Goal: Navigation & Orientation: Find specific page/section

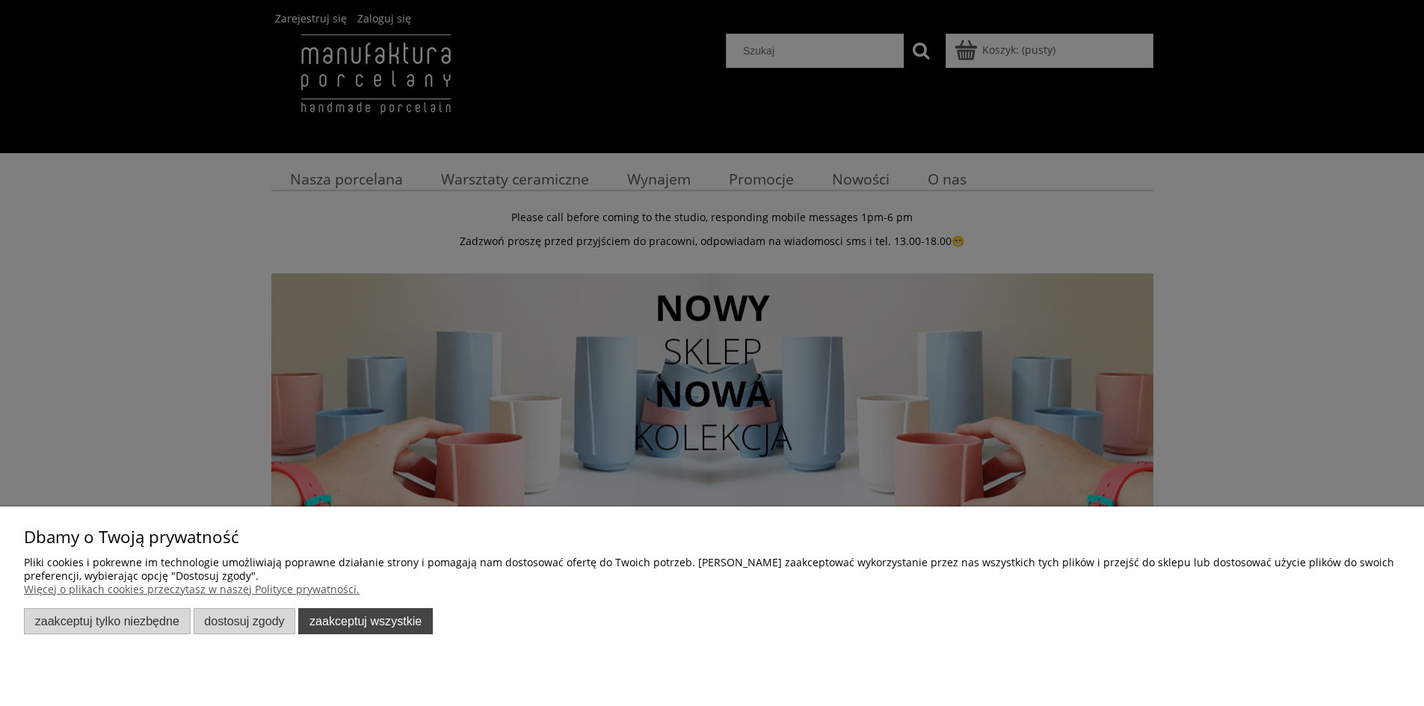
click at [380, 625] on button "Zaakceptuj wszystkie" at bounding box center [365, 621] width 135 height 26
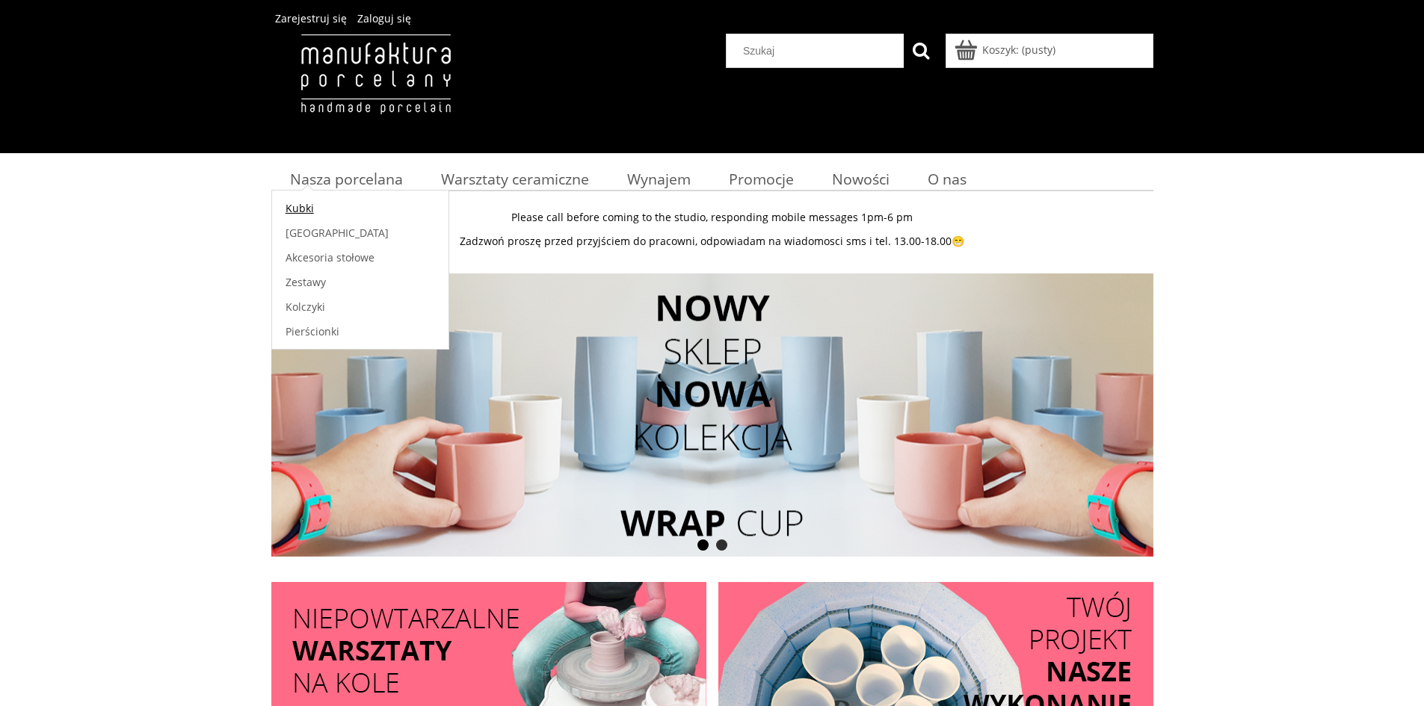
click at [302, 210] on span "Kubki" at bounding box center [300, 208] width 28 height 14
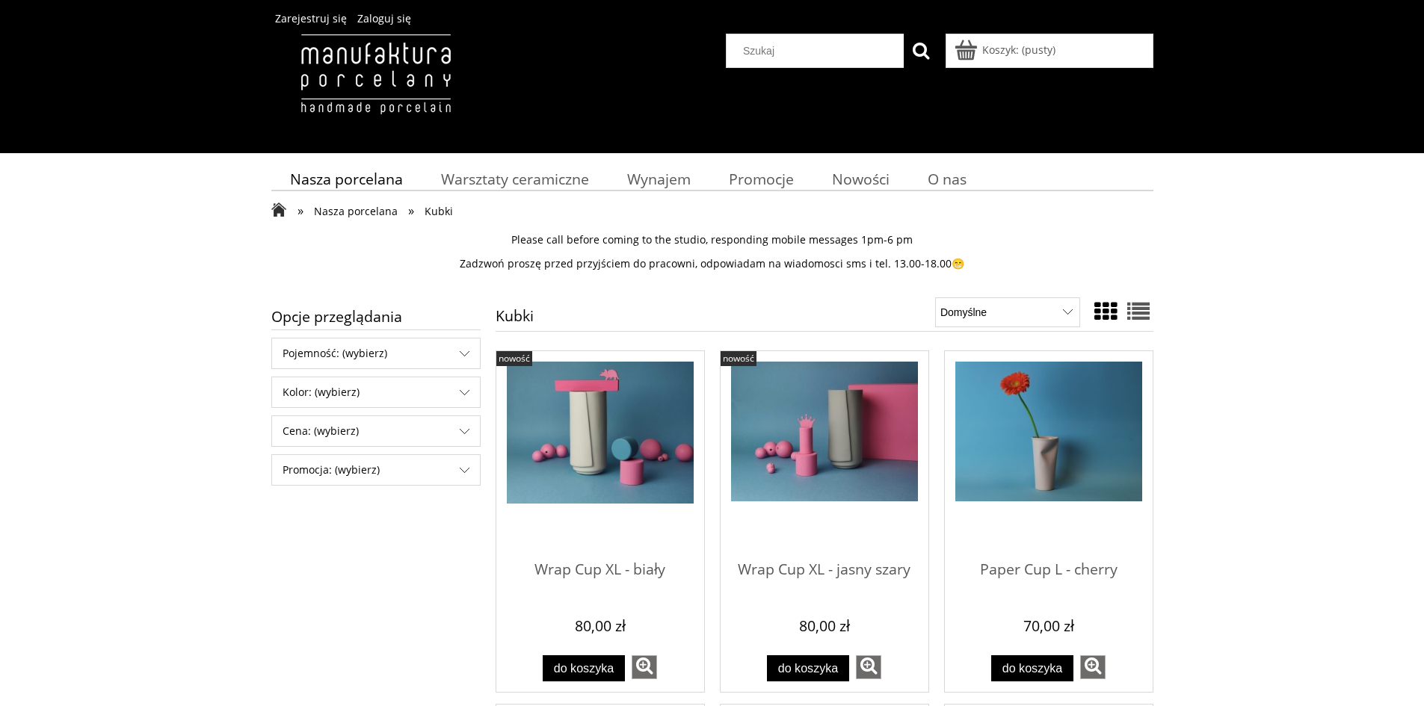
click at [336, 214] on span "Nasza porcelana" at bounding box center [356, 211] width 84 height 14
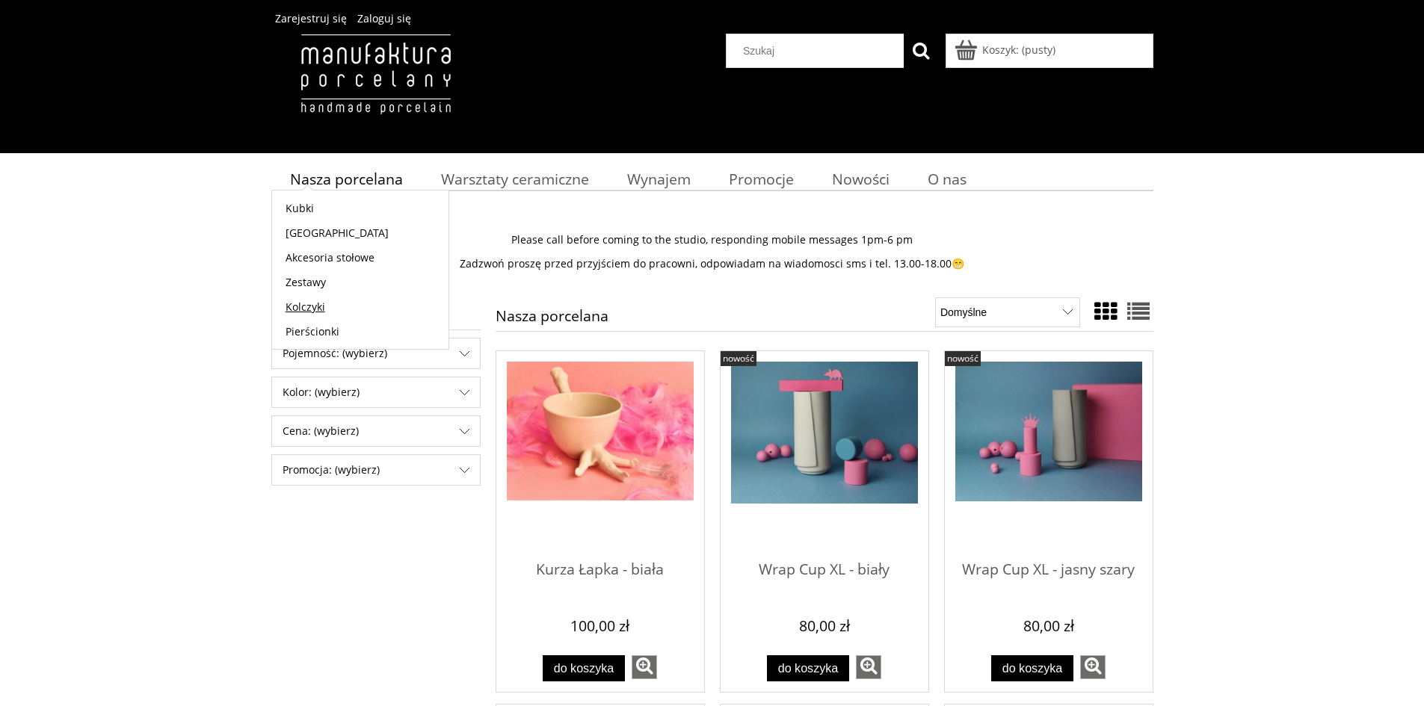
click at [315, 307] on span "Kolczyki" at bounding box center [306, 307] width 40 height 14
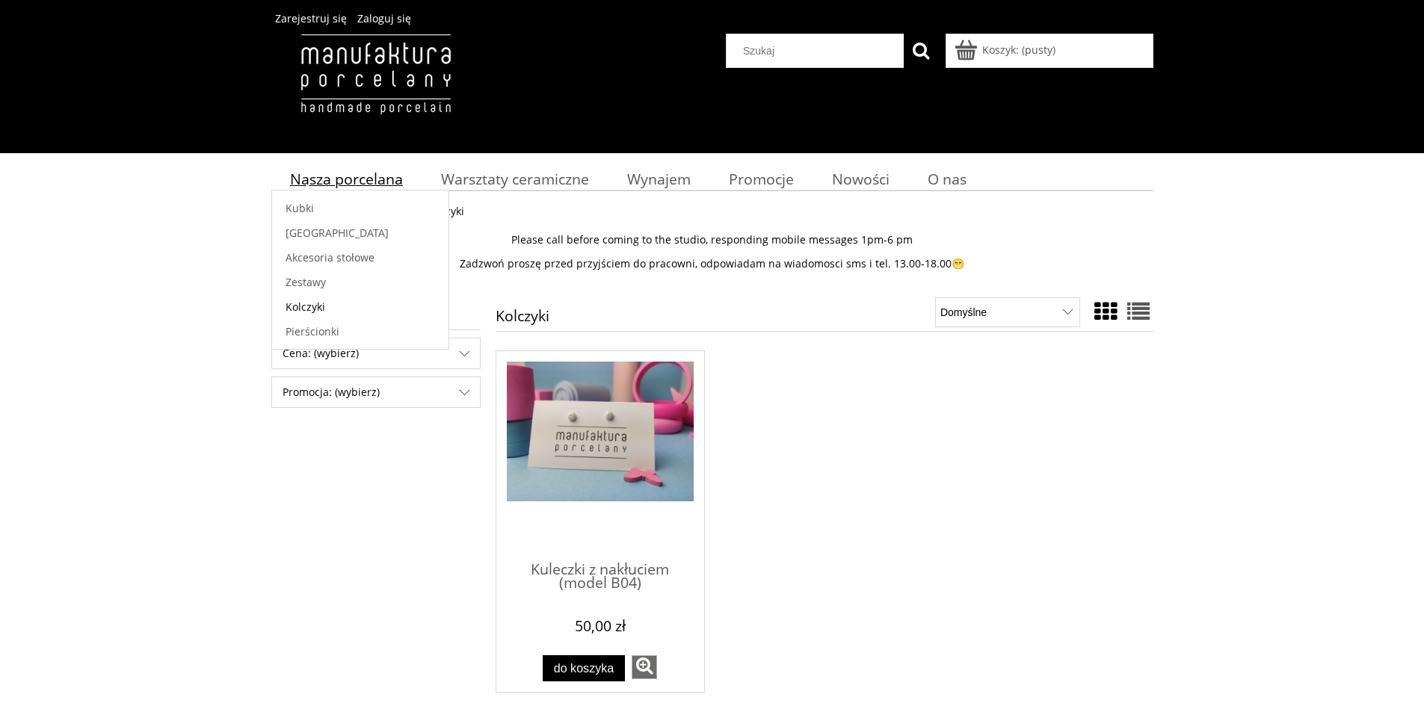
click at [336, 178] on span "Nasza porcelana" at bounding box center [346, 179] width 113 height 20
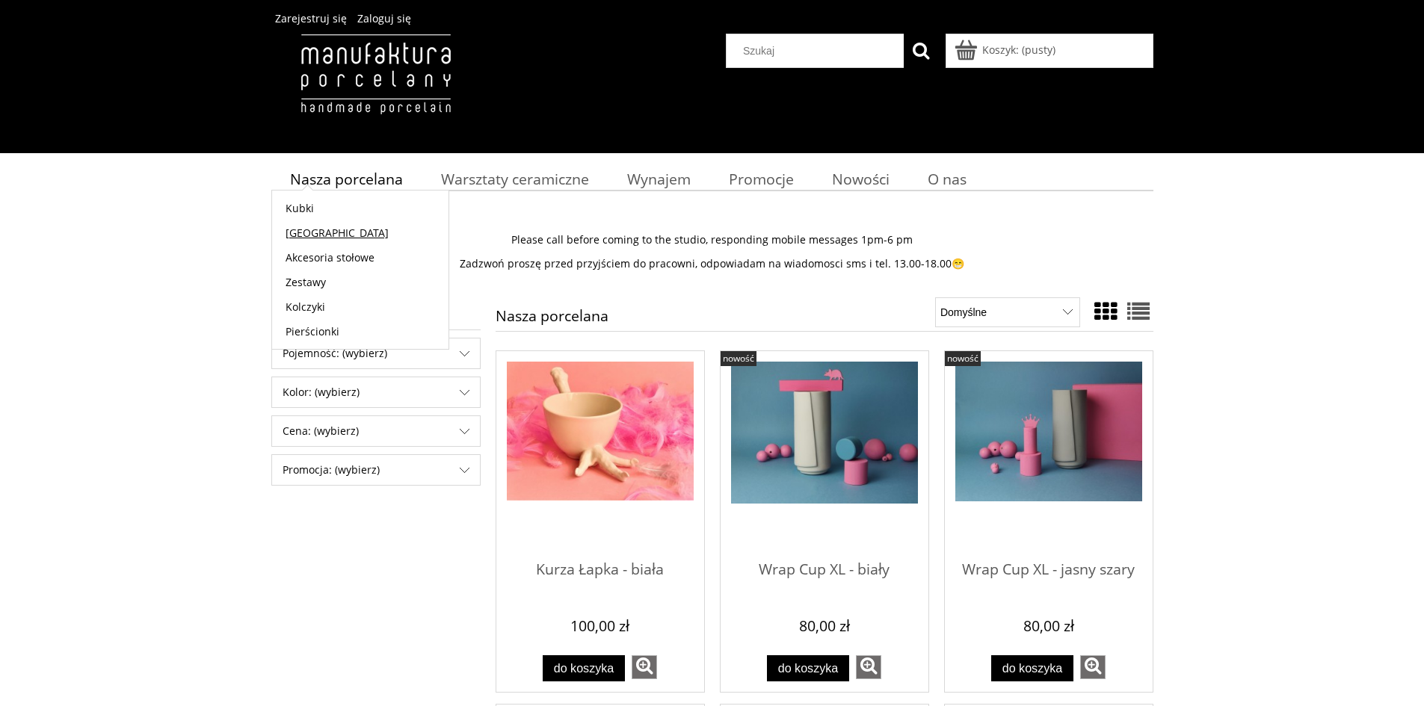
click at [311, 233] on span "[GEOGRAPHIC_DATA]" at bounding box center [337, 233] width 103 height 14
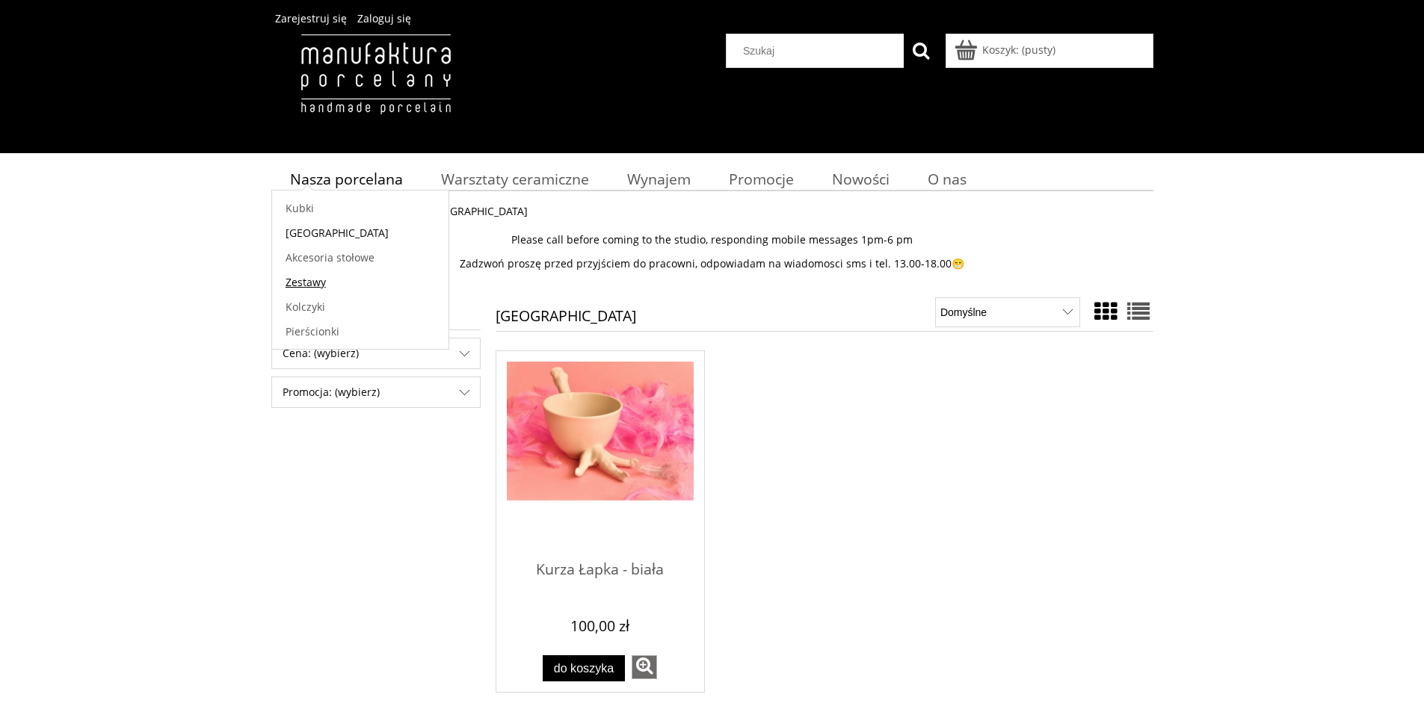
click at [299, 286] on span "Zestawy" at bounding box center [306, 282] width 40 height 14
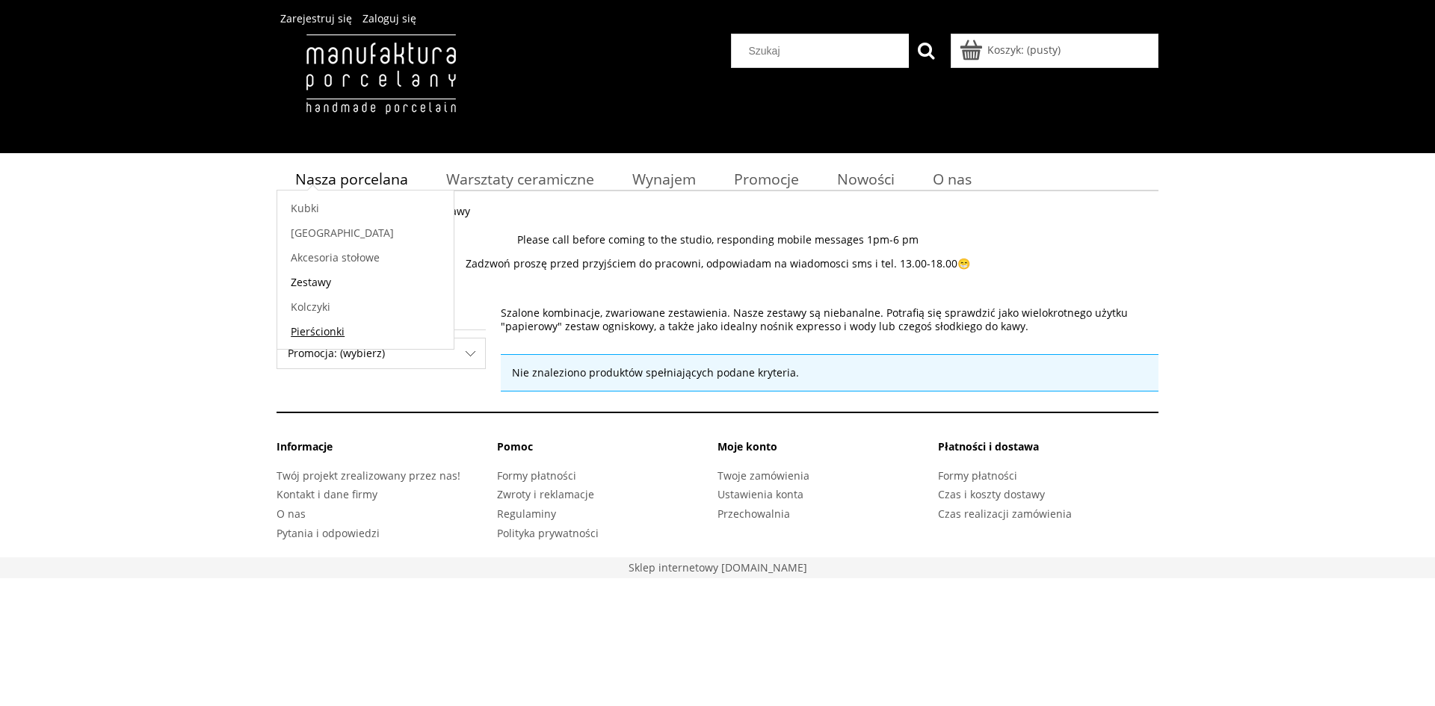
click at [309, 330] on span "Pierścionki" at bounding box center [318, 331] width 54 height 14
